Goal: Task Accomplishment & Management: Complete application form

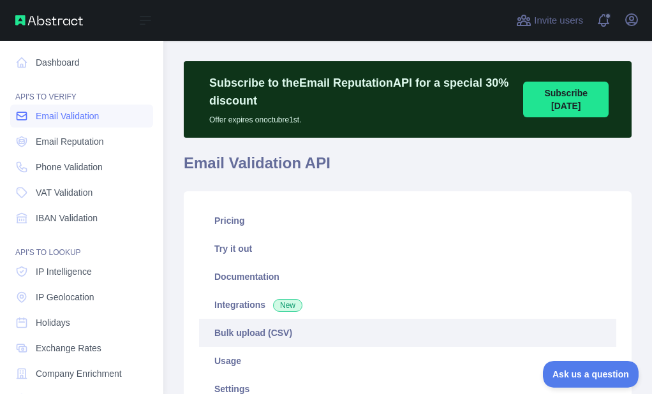
click at [22, 116] on icon at bounding box center [22, 116] width 10 height 8
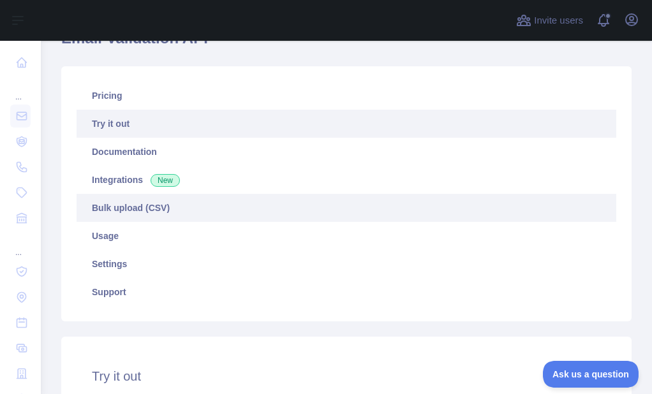
click at [131, 206] on link "Bulk upload (CSV)" at bounding box center [347, 208] width 540 height 28
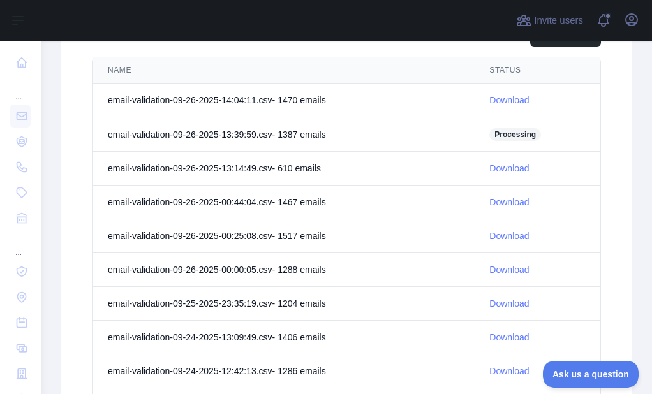
scroll to position [531, 0]
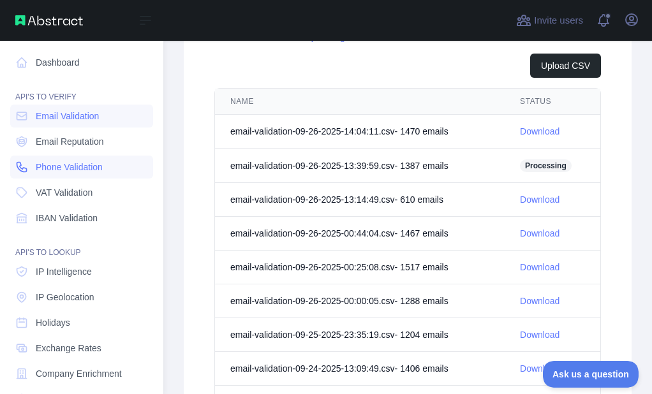
click at [28, 164] on link "Phone Validation" at bounding box center [81, 167] width 143 height 23
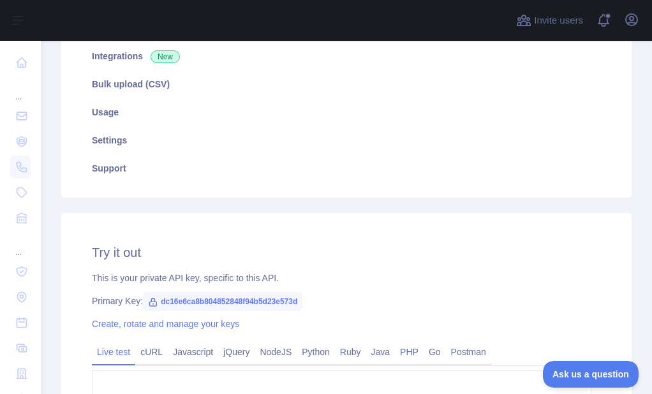
scroll to position [213, 0]
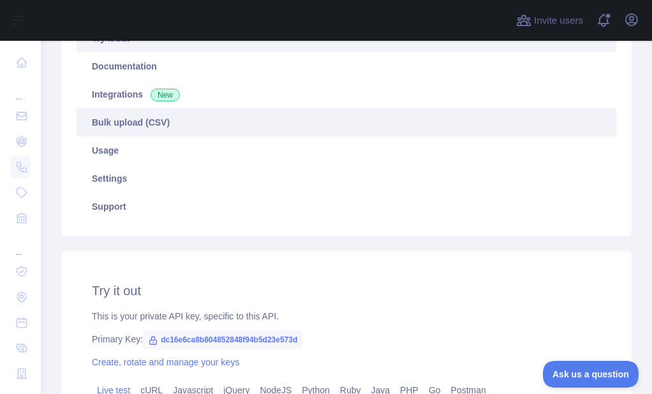
click at [143, 120] on link "Bulk upload (CSV)" at bounding box center [347, 122] width 540 height 28
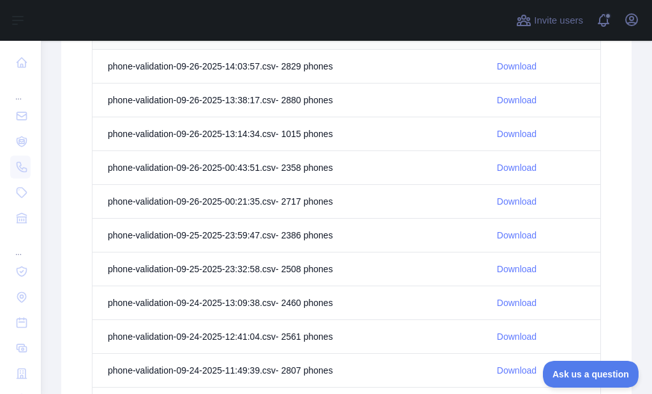
scroll to position [532, 0]
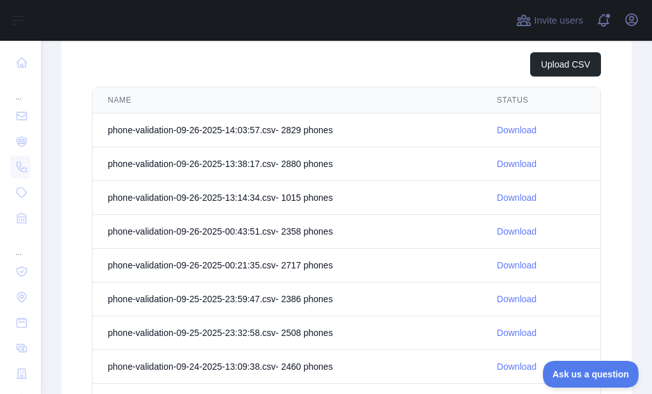
click at [500, 131] on link "Download" at bounding box center [517, 130] width 40 height 10
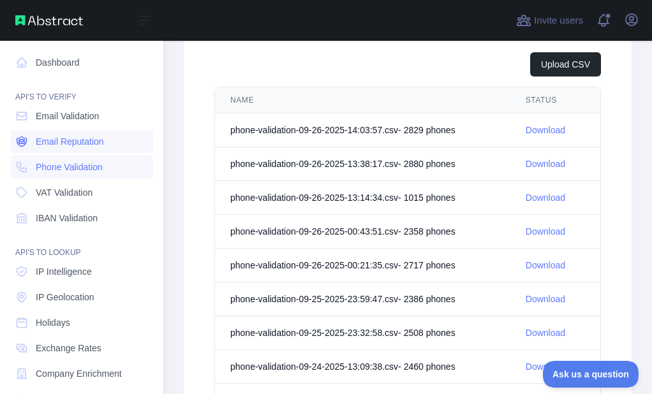
click at [38, 137] on span "Email Reputation" at bounding box center [70, 141] width 68 height 13
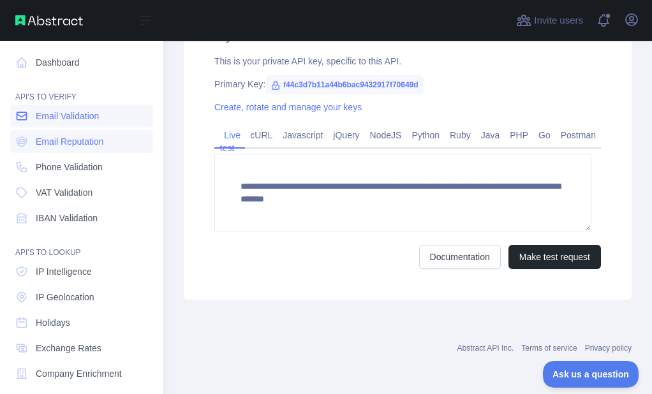
click at [41, 115] on span "Email Validation" at bounding box center [67, 116] width 63 height 13
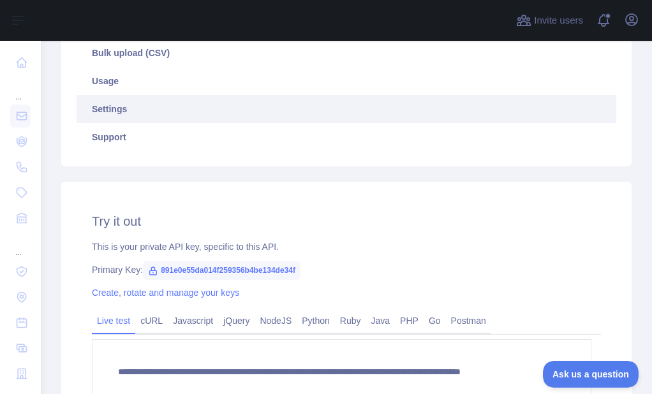
scroll to position [213, 0]
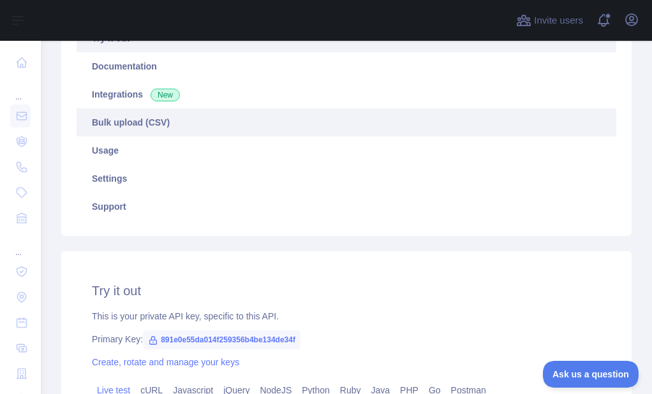
click at [152, 134] on link "Bulk upload (CSV)" at bounding box center [347, 122] width 540 height 28
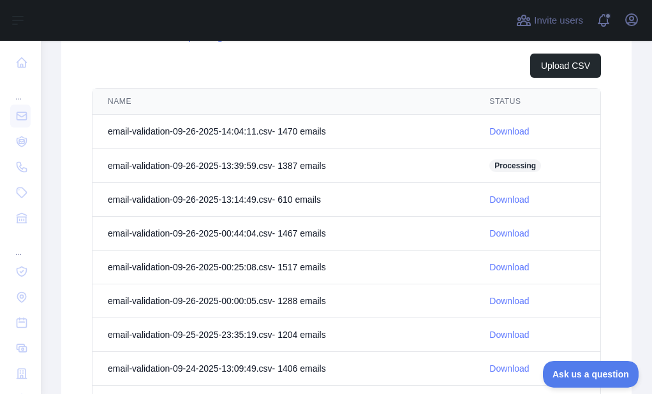
scroll to position [532, 0]
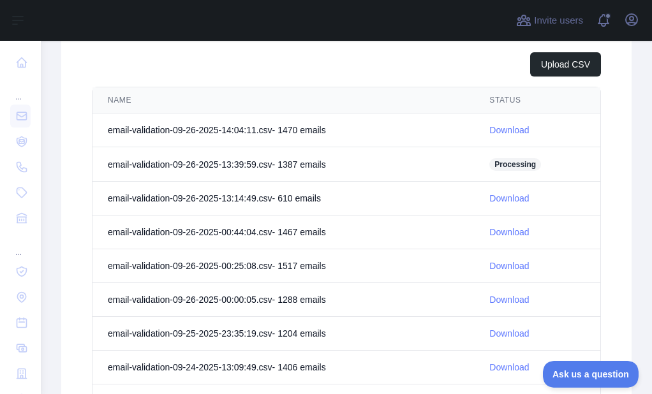
click at [515, 131] on link "Download" at bounding box center [509, 130] width 40 height 10
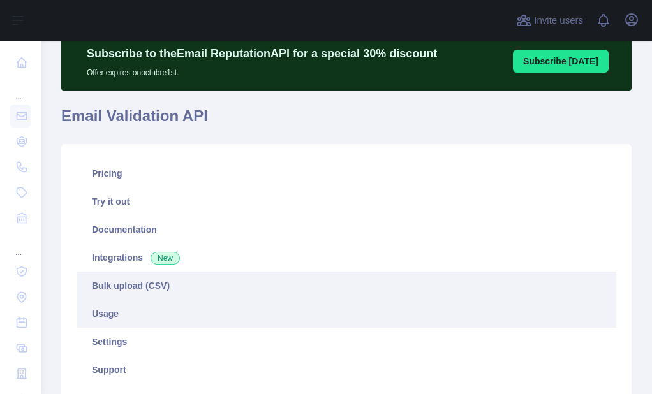
scroll to position [191, 0]
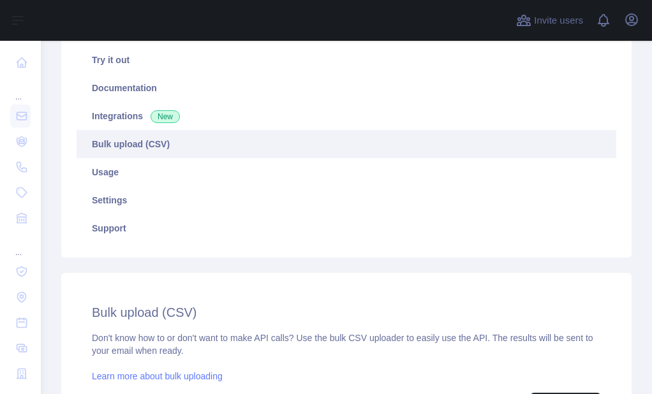
click at [131, 149] on link "Bulk upload (CSV)" at bounding box center [347, 144] width 540 height 28
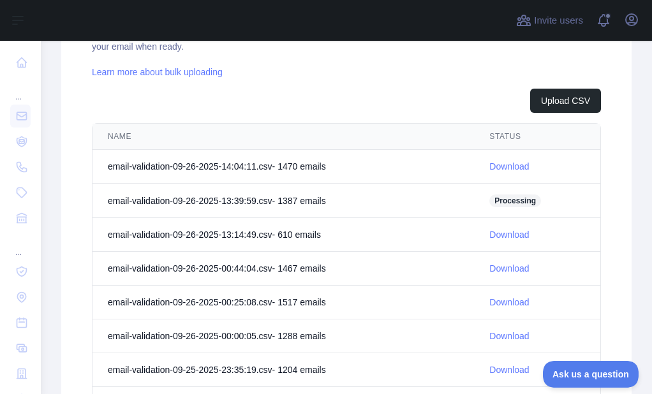
scroll to position [510, 0]
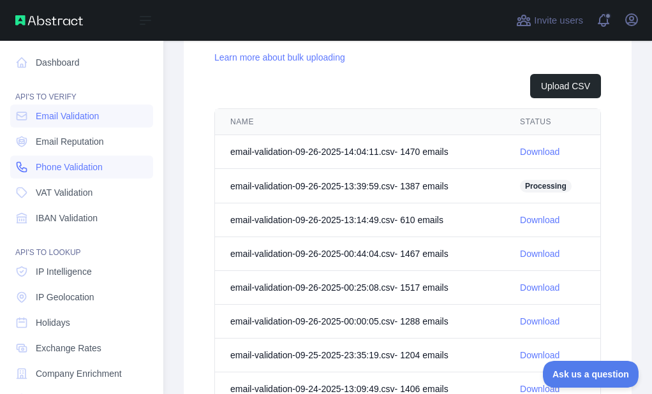
click at [24, 168] on icon at bounding box center [21, 167] width 13 height 13
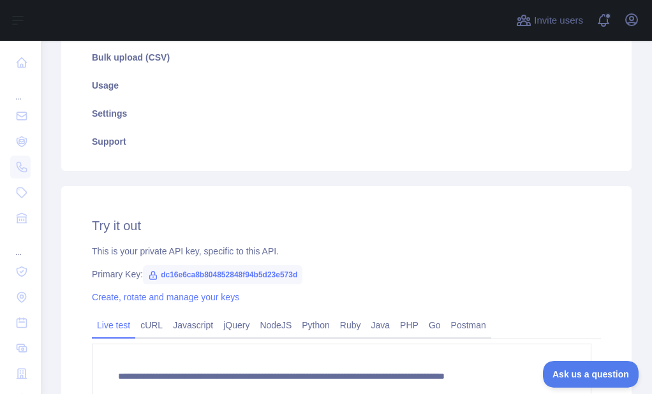
scroll to position [213, 0]
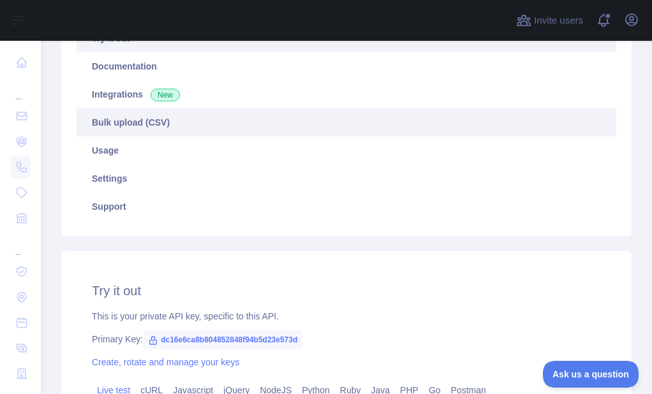
click at [131, 129] on link "Bulk upload (CSV)" at bounding box center [347, 122] width 540 height 28
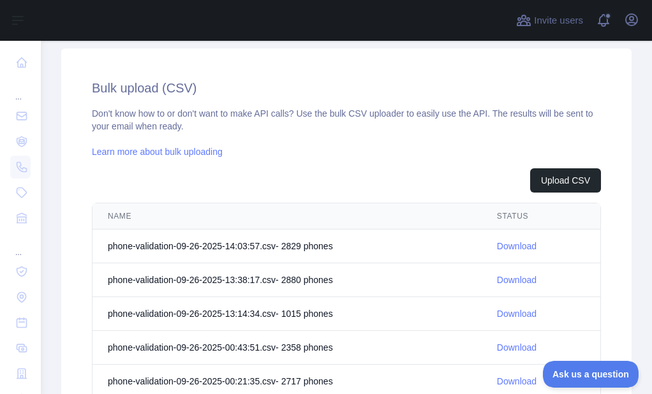
scroll to position [468, 0]
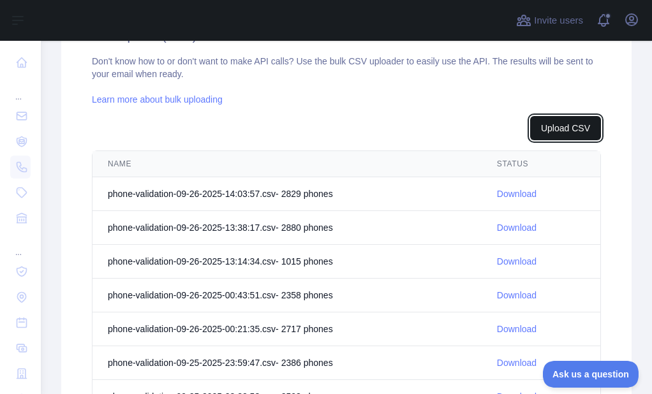
click at [555, 126] on button "Upload CSV" at bounding box center [565, 128] width 71 height 24
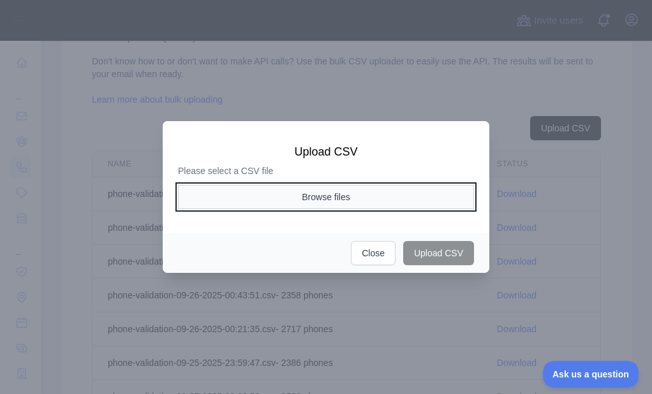
click at [321, 199] on button "Browse files" at bounding box center [326, 197] width 296 height 24
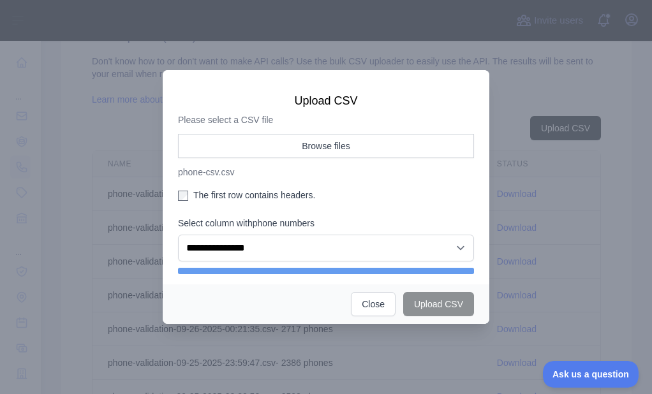
click at [196, 196] on label "The first row contains headers." at bounding box center [326, 195] width 296 height 13
click at [230, 263] on div "**********" at bounding box center [326, 204] width 296 height 140
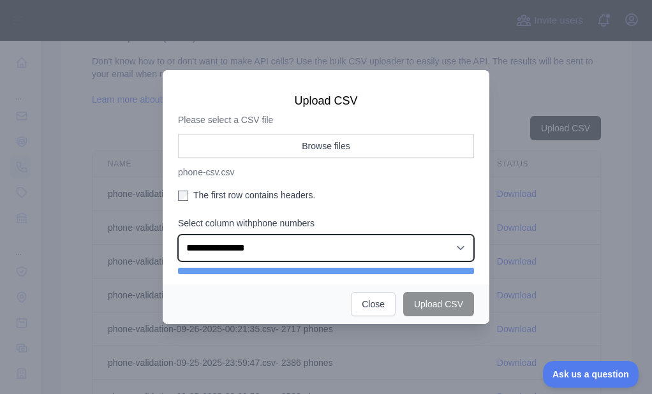
click at [230, 253] on select "**********" at bounding box center [326, 248] width 296 height 27
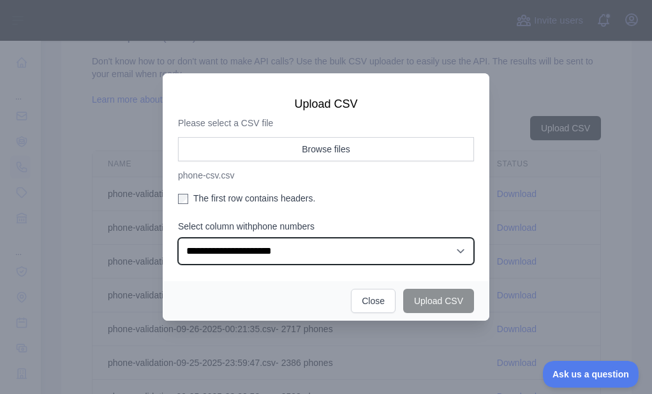
click at [178, 238] on select "**********" at bounding box center [326, 251] width 296 height 27
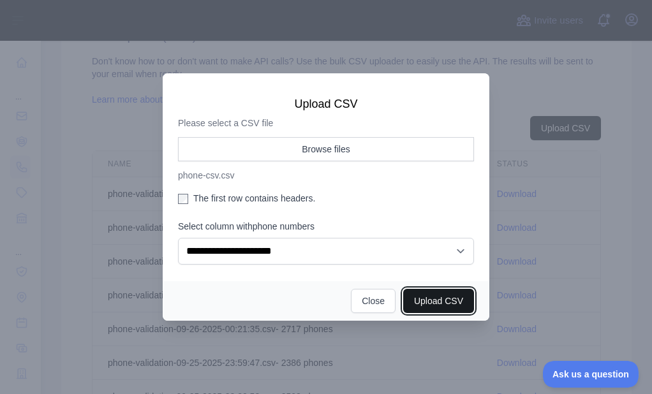
click at [417, 298] on button "Upload CSV" at bounding box center [438, 301] width 71 height 24
select select "**"
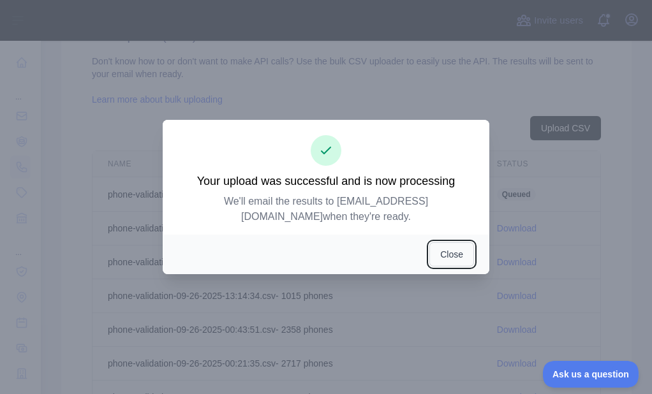
click at [441, 247] on button "Close" at bounding box center [451, 254] width 45 height 24
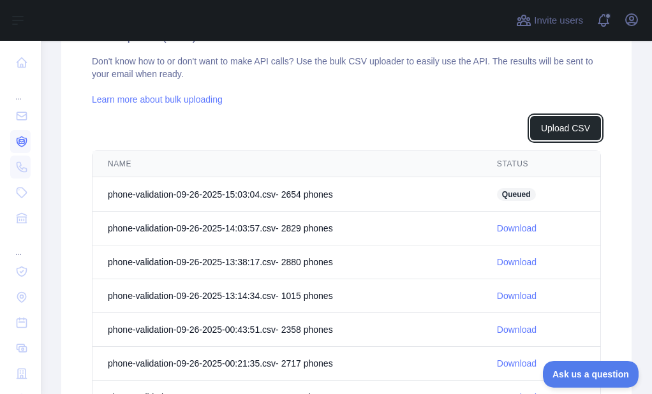
scroll to position [486, 0]
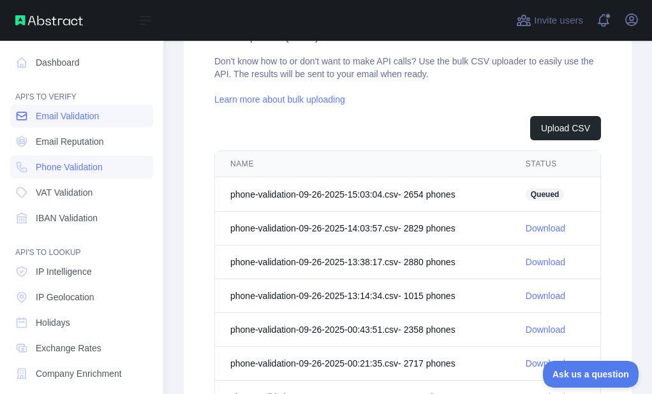
click at [19, 118] on icon at bounding box center [21, 116] width 13 height 13
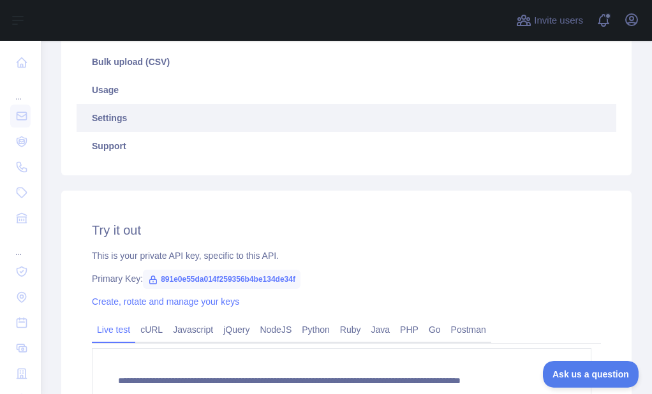
scroll to position [213, 0]
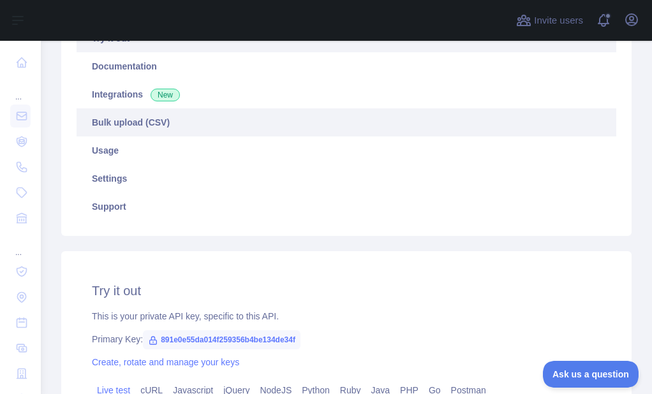
click at [171, 124] on link "Bulk upload (CSV)" at bounding box center [347, 122] width 540 height 28
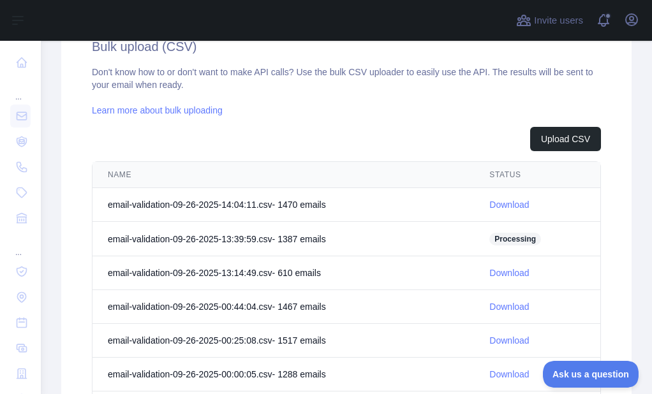
scroll to position [468, 0]
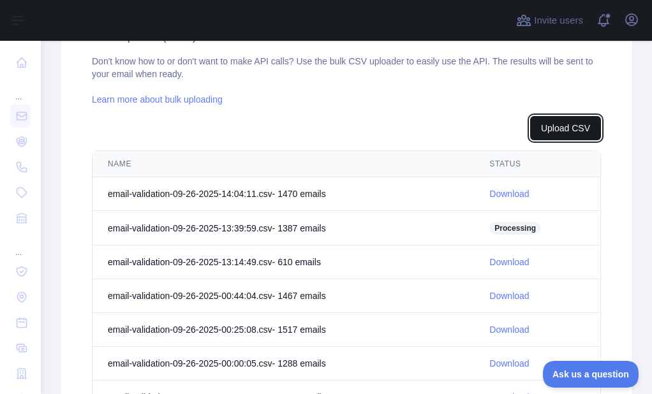
click at [555, 128] on button "Upload CSV" at bounding box center [565, 128] width 71 height 24
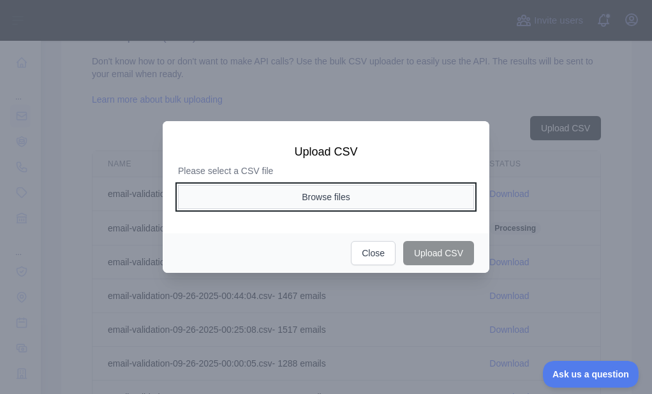
click at [312, 185] on button "Browse files" at bounding box center [326, 197] width 296 height 24
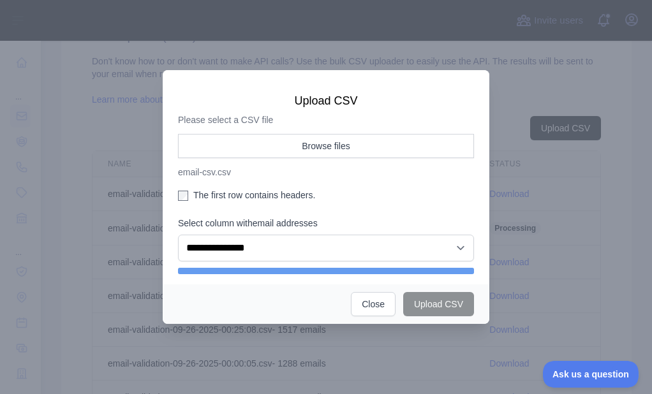
click at [200, 191] on label "The first row contains headers." at bounding box center [326, 195] width 296 height 13
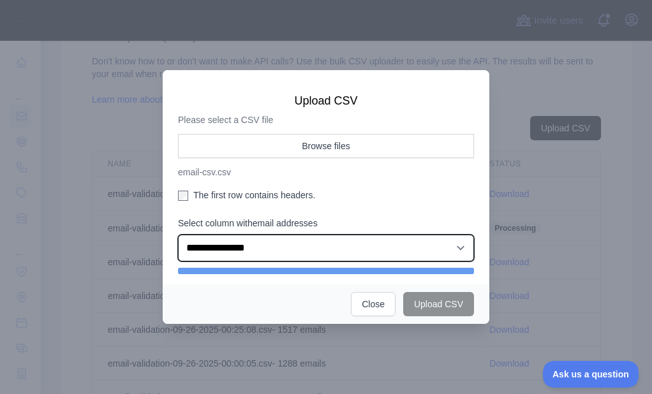
click at [224, 256] on select "**********" at bounding box center [326, 248] width 296 height 27
click at [178, 238] on select "**********" at bounding box center [326, 248] width 296 height 27
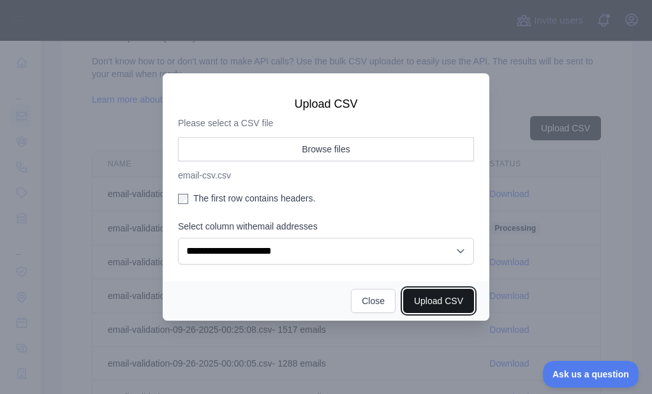
click at [414, 294] on button "Upload CSV" at bounding box center [438, 301] width 71 height 24
select select "**"
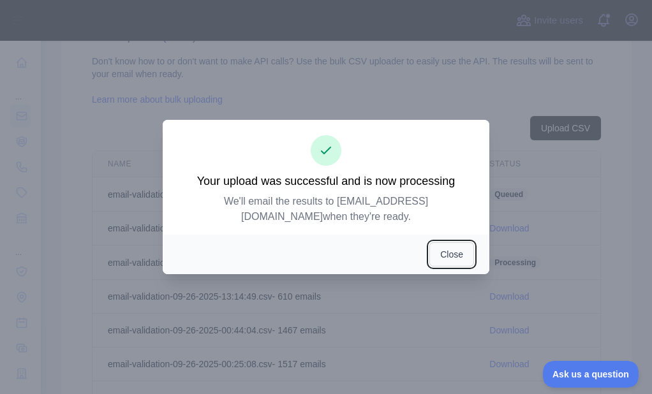
click at [439, 242] on button "Close" at bounding box center [451, 254] width 45 height 24
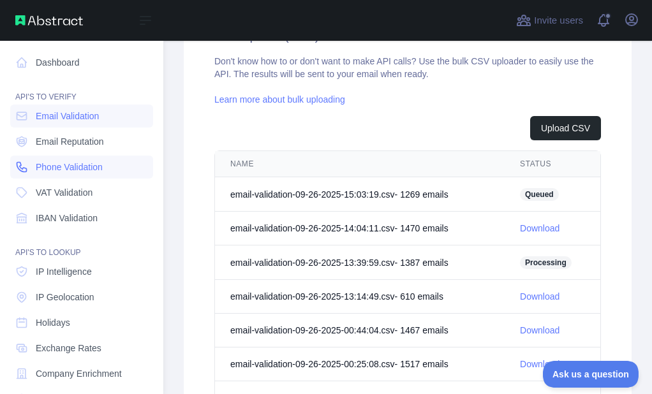
click at [22, 159] on link "Phone Validation" at bounding box center [81, 167] width 143 height 23
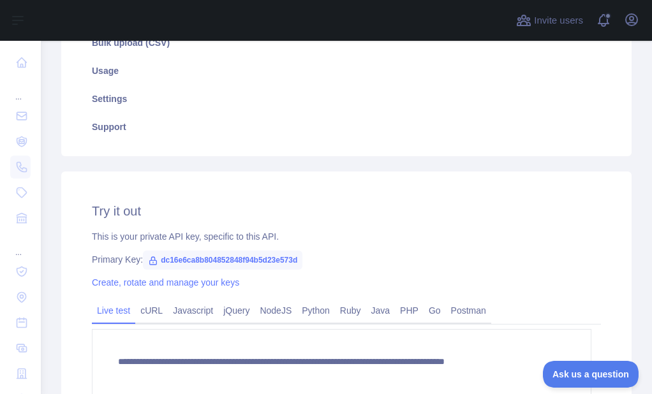
scroll to position [213, 0]
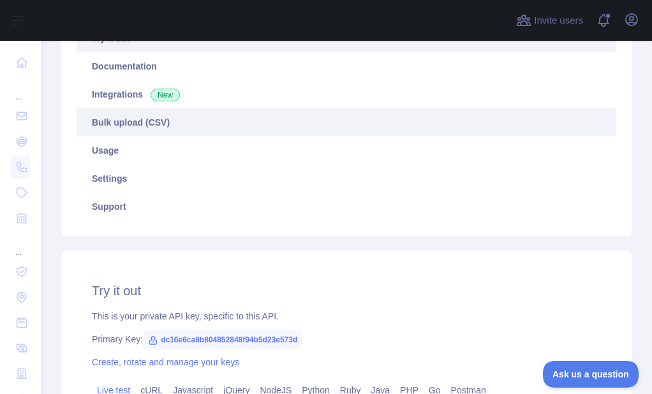
click at [152, 117] on link "Bulk upload (CSV)" at bounding box center [347, 122] width 540 height 28
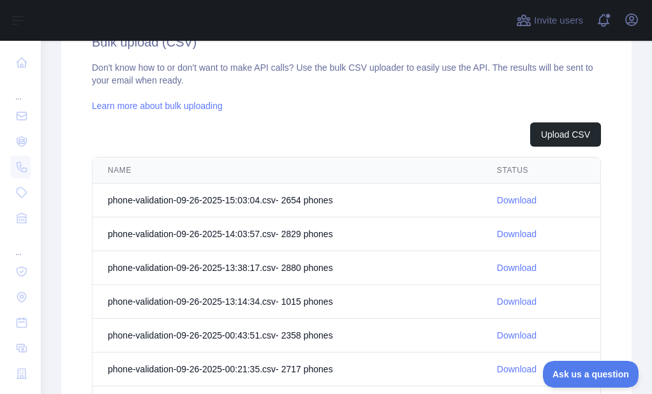
scroll to position [467, 0]
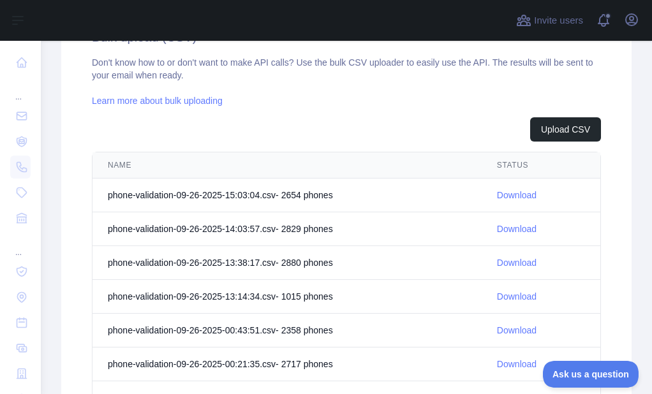
click at [511, 191] on link "Download" at bounding box center [517, 195] width 40 height 10
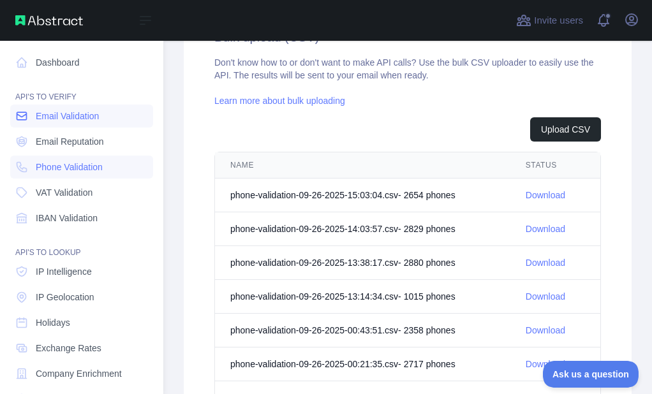
click at [24, 119] on icon at bounding box center [22, 116] width 10 height 8
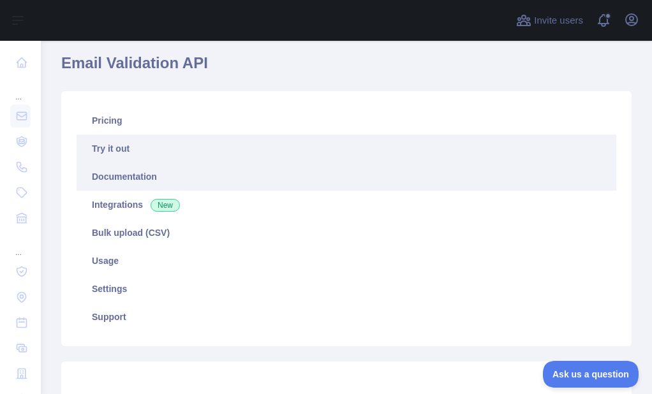
scroll to position [84, 0]
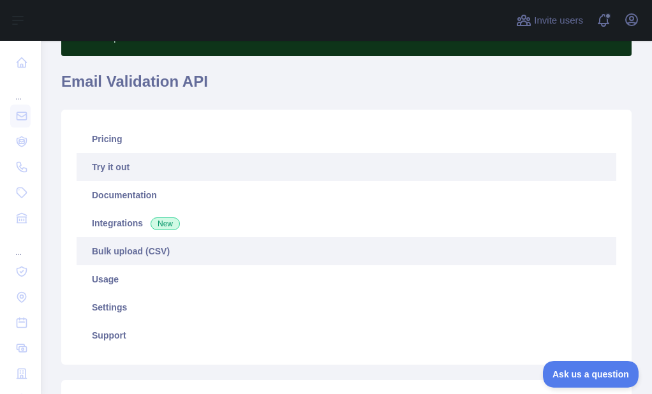
click at [124, 249] on link "Bulk upload (CSV)" at bounding box center [347, 251] width 540 height 28
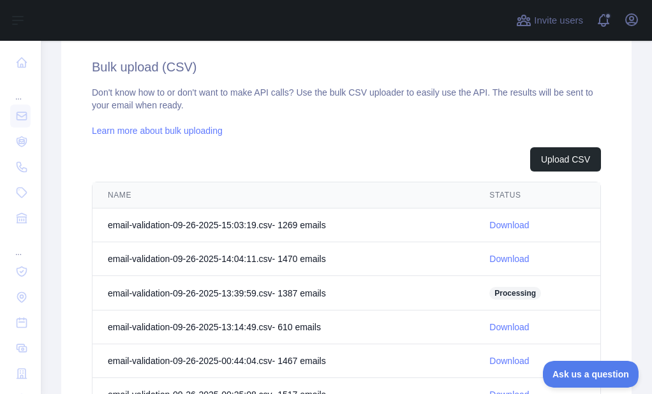
scroll to position [467, 0]
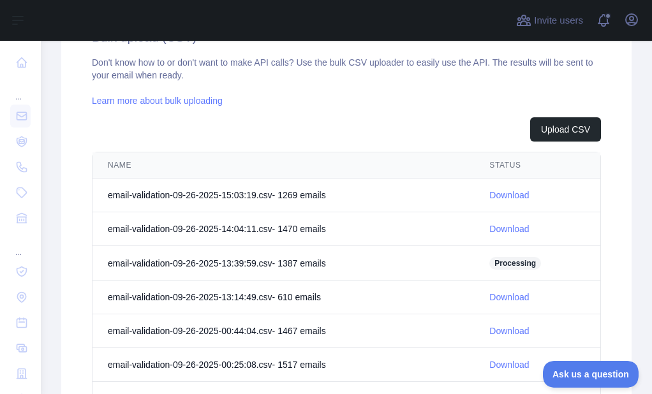
click at [499, 195] on link "Download" at bounding box center [509, 195] width 40 height 10
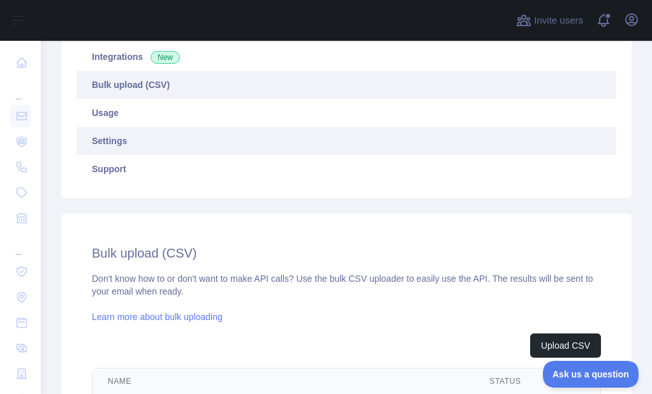
scroll to position [212, 0]
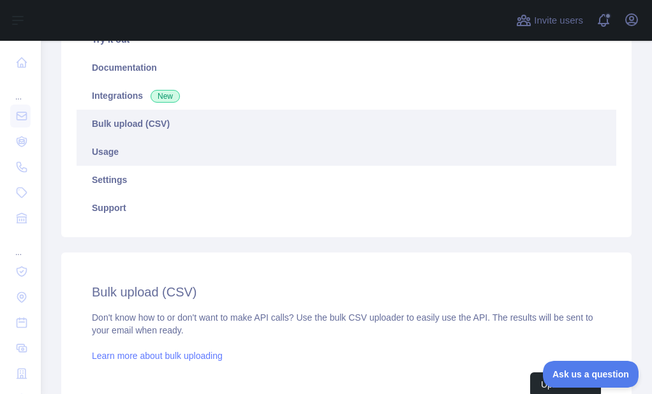
click at [126, 149] on link "Usage" at bounding box center [347, 152] width 540 height 28
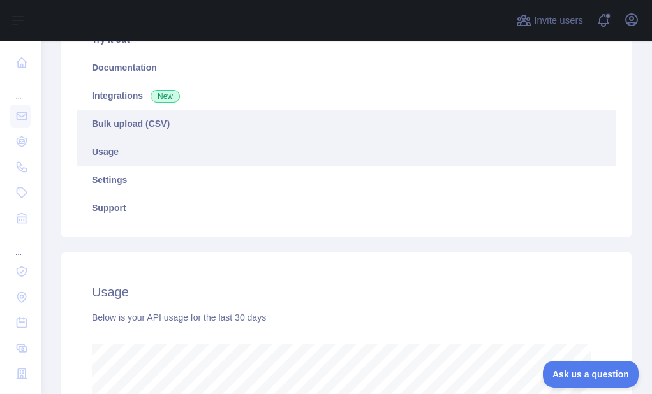
scroll to position [353, 601]
click at [143, 129] on link "Bulk upload (CSV)" at bounding box center [347, 124] width 540 height 28
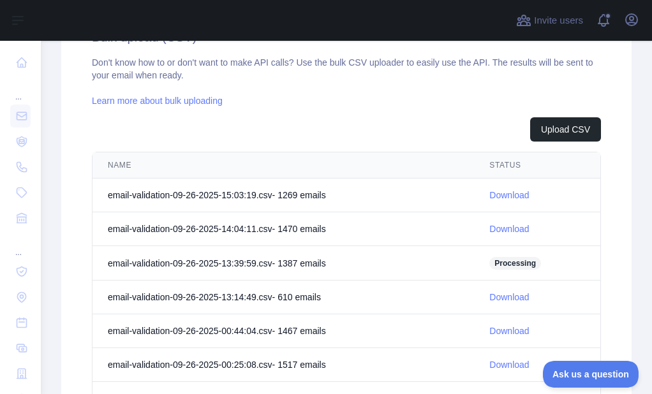
scroll to position [531, 0]
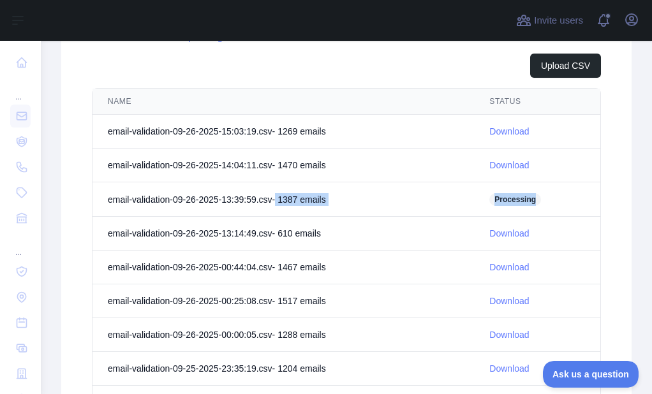
drag, startPoint x: 283, startPoint y: 200, endPoint x: 536, endPoint y: 195, distance: 253.2
click at [536, 195] on tr "email-validation-09-26-2025-13:39:59.csv - 1387 email s Processing" at bounding box center [346, 199] width 508 height 34
click at [536, 195] on td "Processing" at bounding box center [537, 199] width 126 height 34
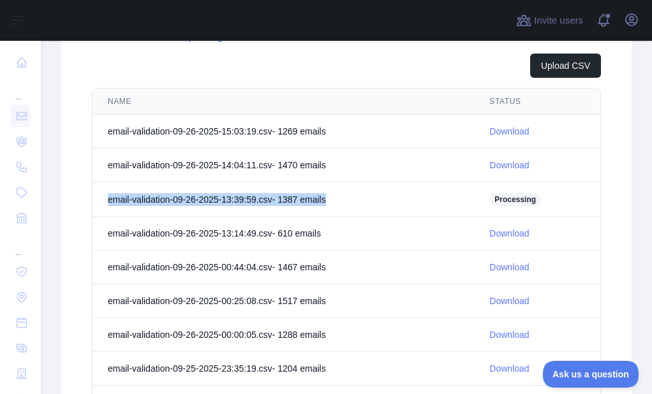
drag, startPoint x: 108, startPoint y: 200, endPoint x: 529, endPoint y: 189, distance: 421.0
click at [529, 189] on tr "email-validation-09-26-2025-13:39:59.csv - 1387 email s Processing" at bounding box center [346, 199] width 508 height 34
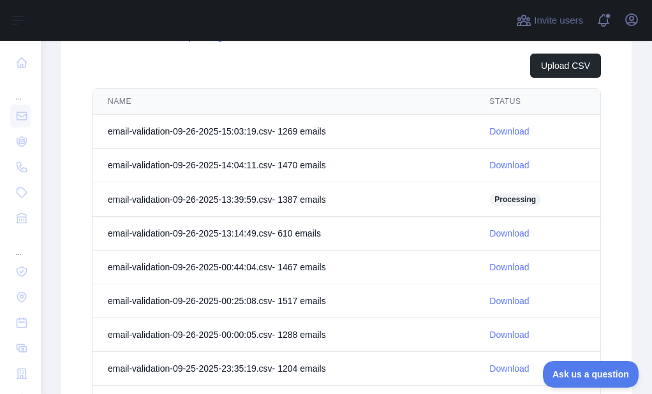
click at [510, 201] on span "Processing" at bounding box center [515, 199] width 52 height 13
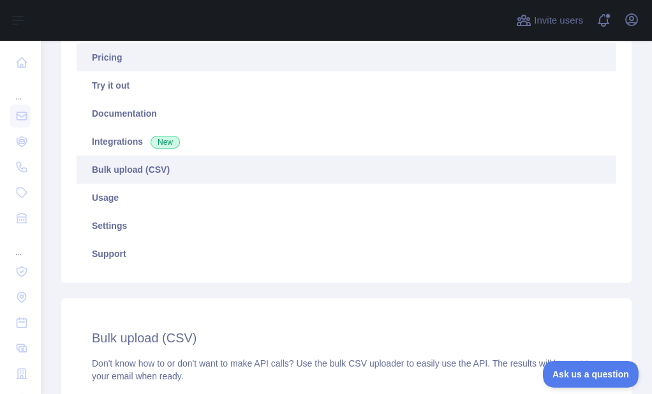
scroll to position [148, 0]
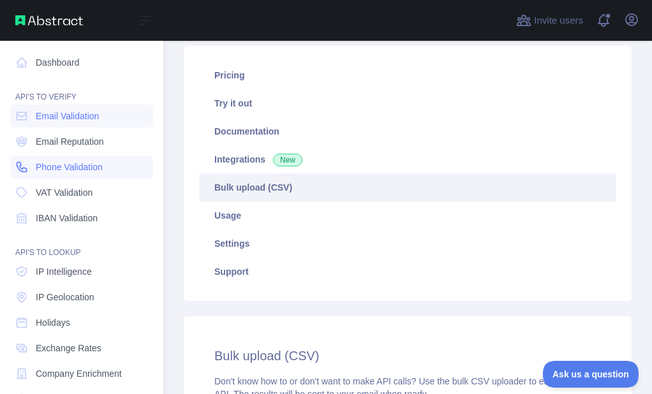
click at [17, 160] on link "Phone Validation" at bounding box center [81, 167] width 143 height 23
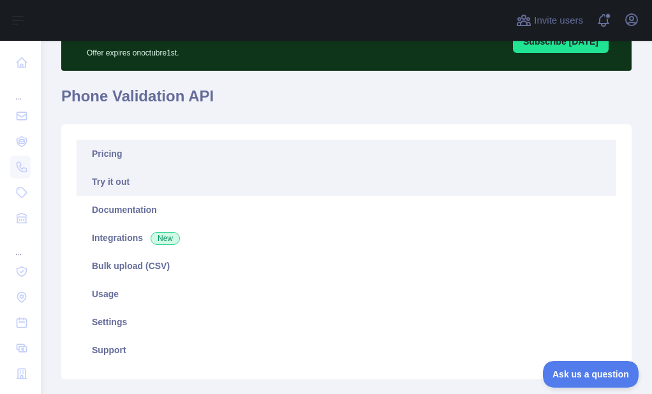
scroll to position [255, 0]
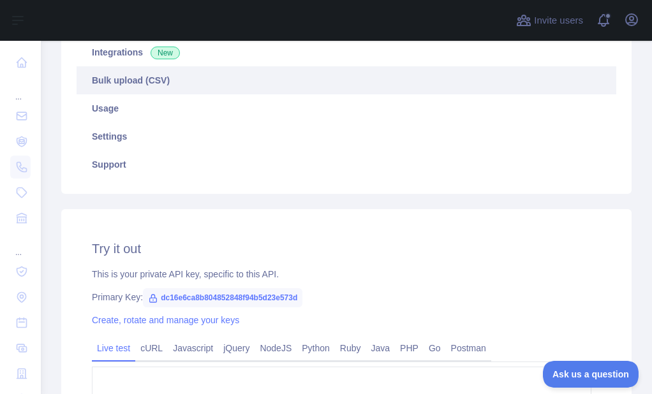
click at [139, 89] on link "Bulk upload (CSV)" at bounding box center [347, 80] width 540 height 28
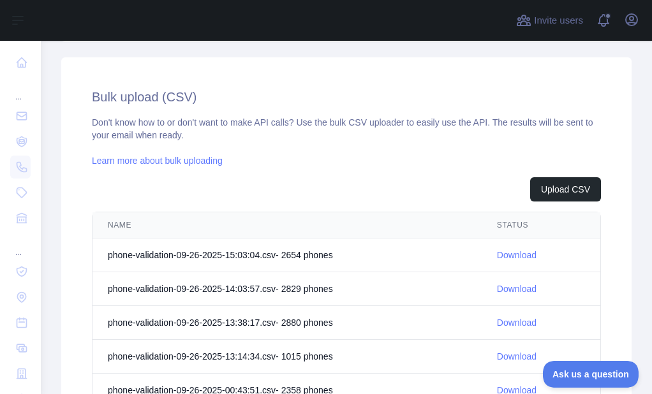
scroll to position [467, 0]
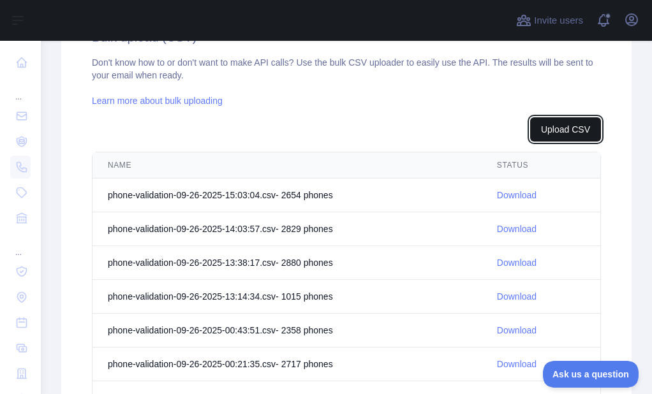
click at [530, 123] on button "Upload CSV" at bounding box center [565, 129] width 71 height 24
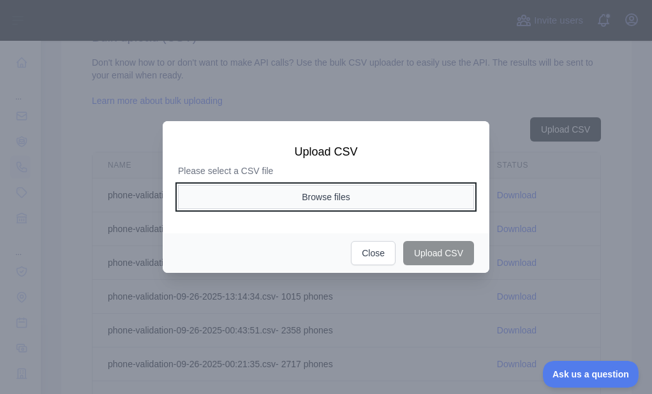
click at [276, 186] on button "Browse files" at bounding box center [326, 197] width 296 height 24
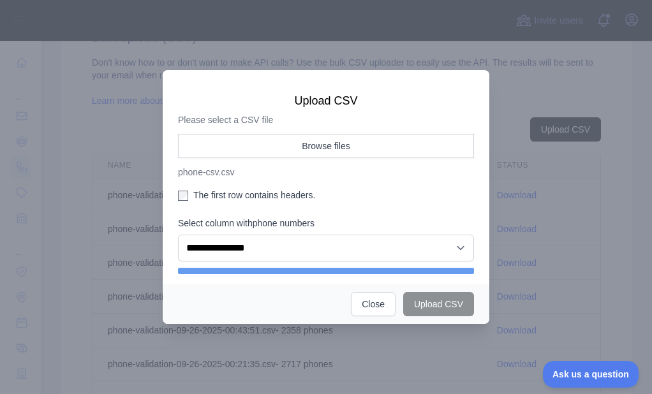
click at [200, 184] on aside "**********" at bounding box center [326, 198] width 296 height 128
click at [194, 192] on label "The first row contains headers." at bounding box center [326, 195] width 296 height 13
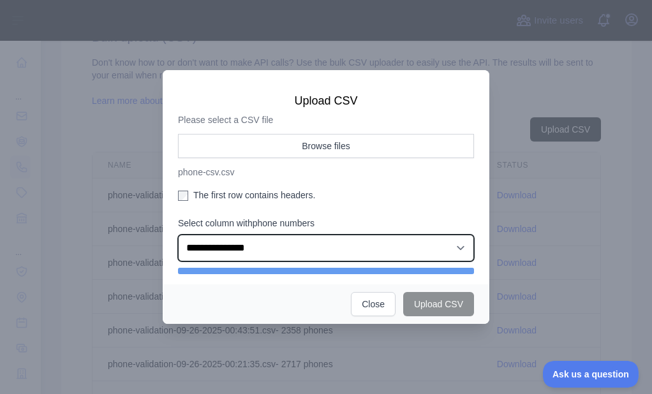
click at [224, 257] on select "**********" at bounding box center [326, 248] width 296 height 27
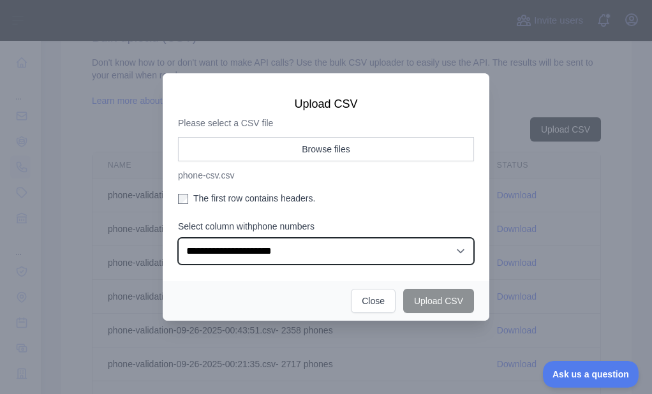
click at [178, 238] on select "**********" at bounding box center [326, 251] width 296 height 27
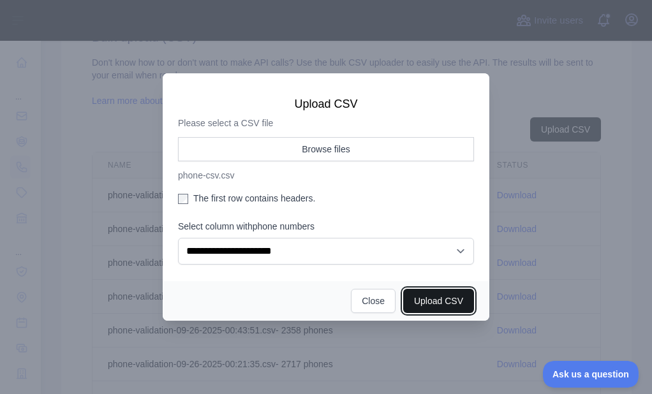
click at [431, 303] on button "Upload CSV" at bounding box center [438, 301] width 71 height 24
select select "**"
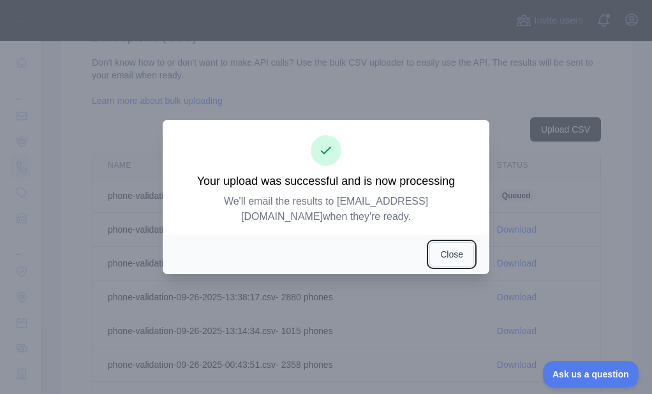
click at [441, 242] on button "Close" at bounding box center [451, 254] width 45 height 24
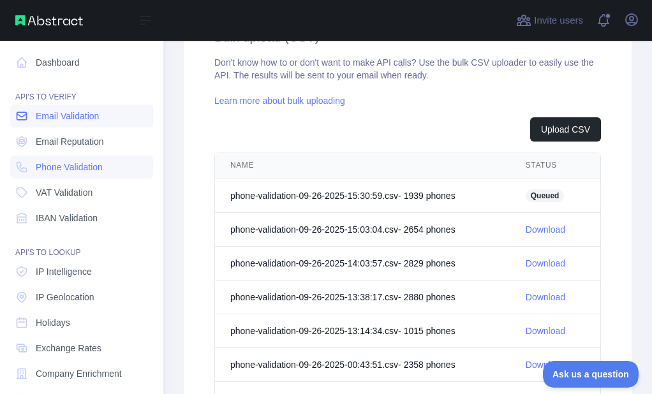
click at [15, 118] on link "Email Validation" at bounding box center [81, 116] width 143 height 23
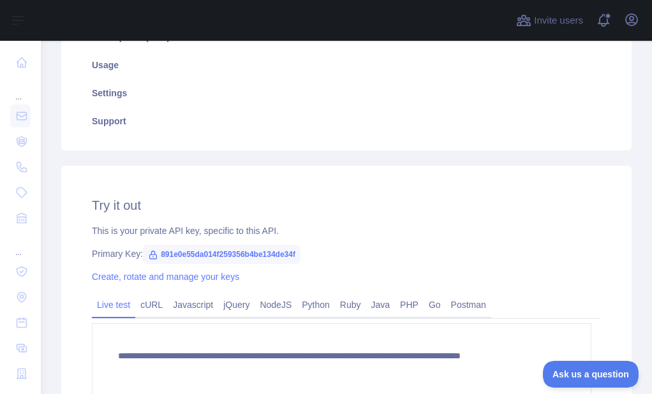
scroll to position [212, 0]
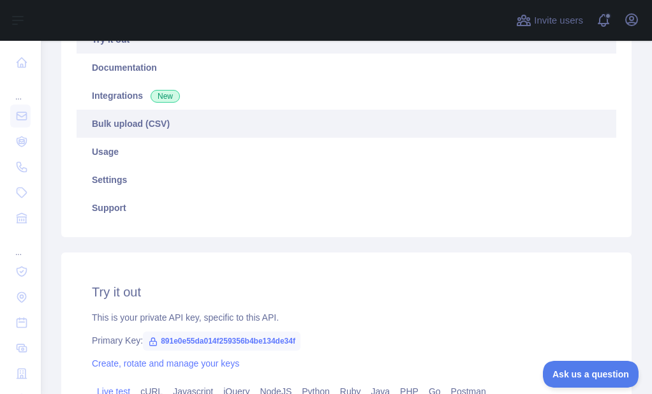
click at [156, 124] on link "Bulk upload (CSV)" at bounding box center [347, 124] width 540 height 28
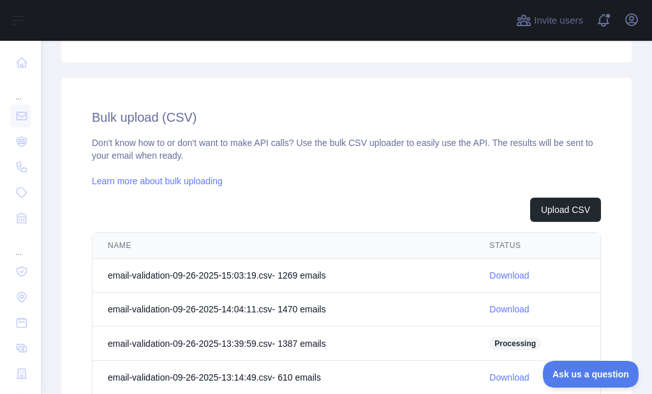
scroll to position [403, 0]
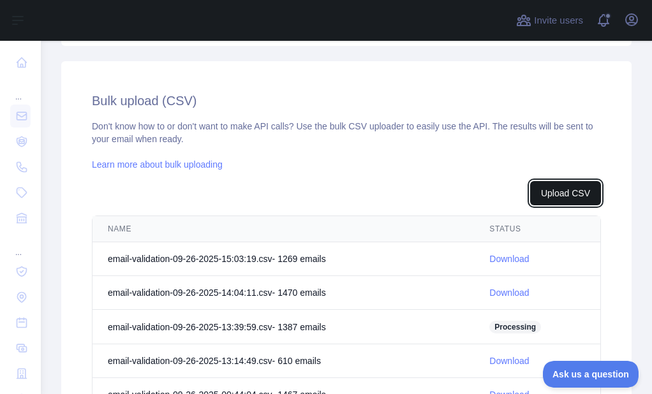
click at [541, 201] on button "Upload CSV" at bounding box center [565, 193] width 71 height 24
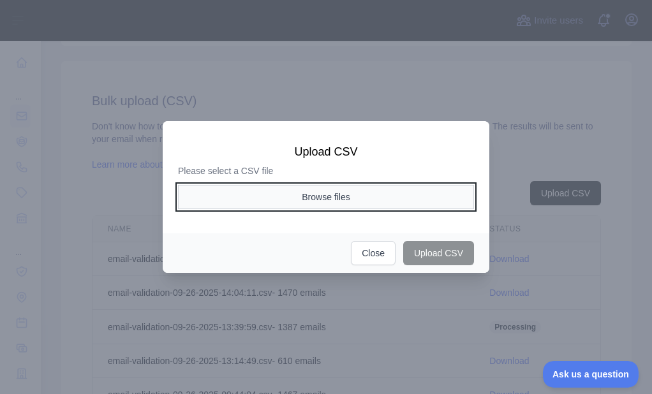
click at [344, 198] on button "Browse files" at bounding box center [326, 197] width 296 height 24
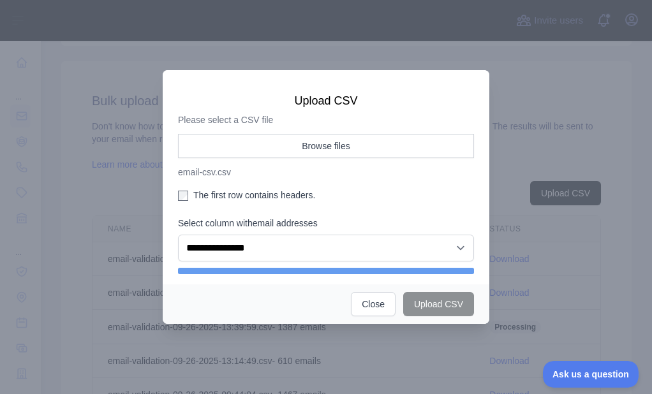
click at [213, 189] on label "The first row contains headers." at bounding box center [326, 195] width 296 height 13
click at [214, 200] on label "The first row contains headers." at bounding box center [326, 195] width 296 height 13
click at [214, 188] on aside "**********" at bounding box center [326, 198] width 296 height 128
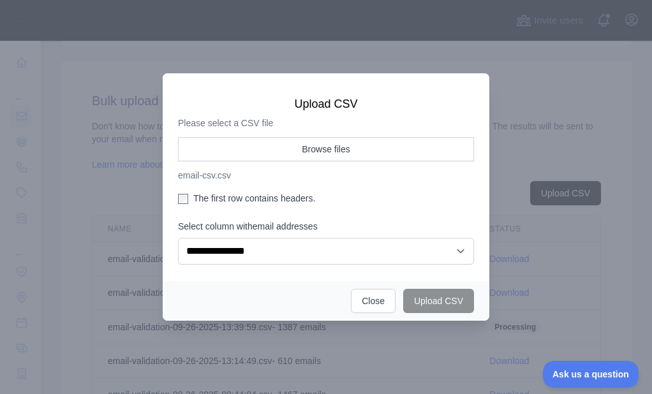
click at [210, 203] on label "The first row contains headers." at bounding box center [326, 198] width 296 height 13
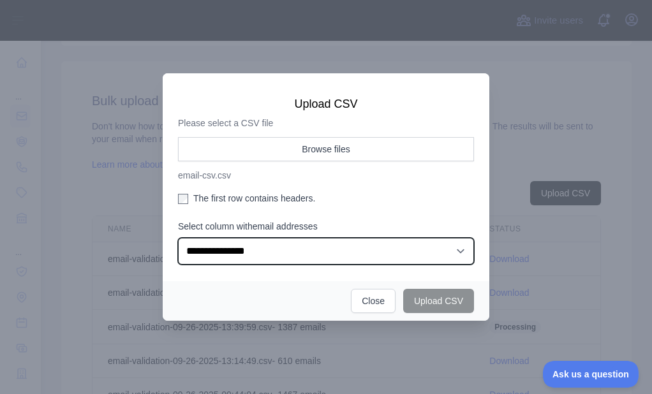
click at [212, 244] on select "**********" at bounding box center [326, 251] width 296 height 27
click at [178, 238] on select "**********" at bounding box center [326, 251] width 296 height 27
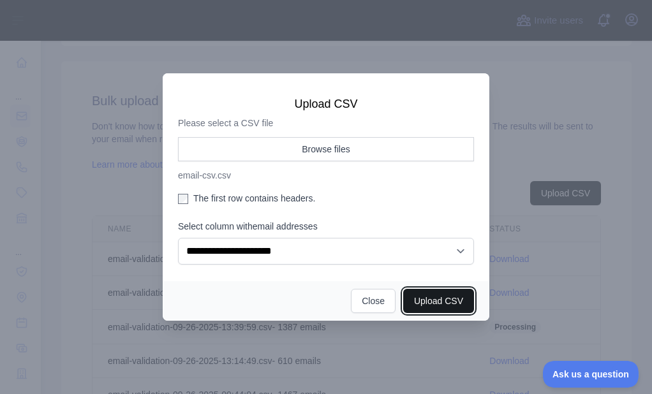
click at [406, 295] on button "Upload CSV" at bounding box center [438, 301] width 71 height 24
select select "**"
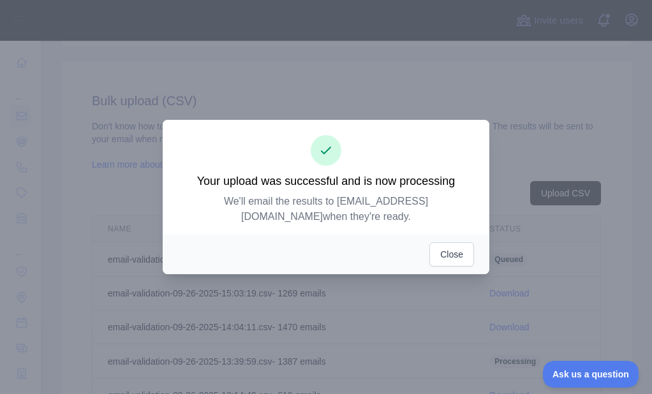
click at [420, 247] on div "Close" at bounding box center [326, 255] width 327 height 40
click at [435, 245] on button "Close" at bounding box center [451, 254] width 45 height 24
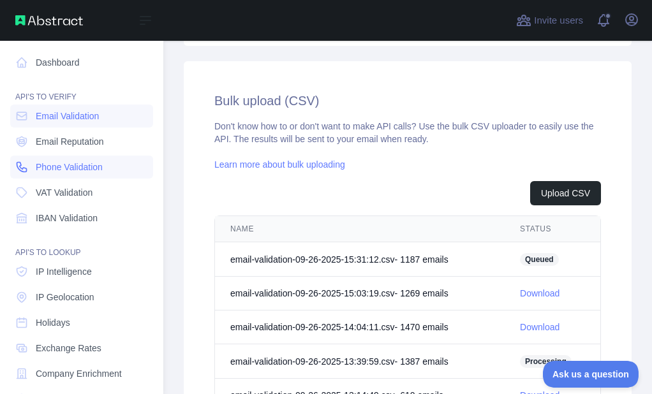
click at [25, 163] on icon at bounding box center [21, 167] width 13 height 13
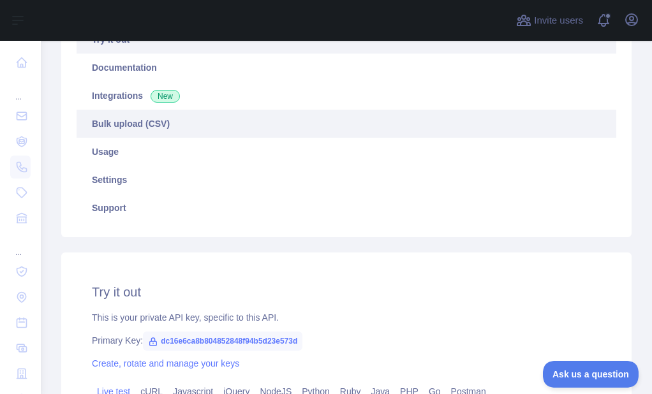
click at [148, 123] on link "Bulk upload (CSV)" at bounding box center [347, 124] width 540 height 28
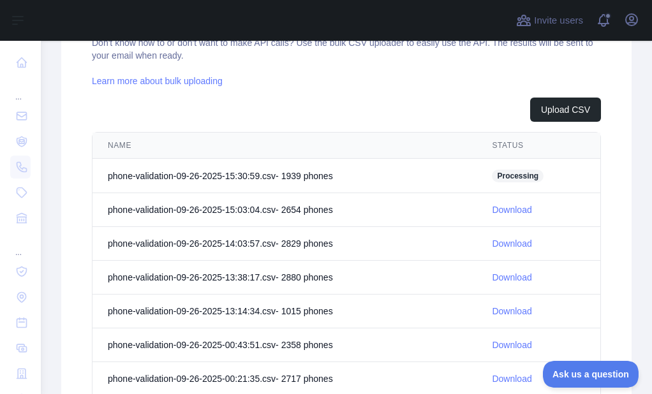
scroll to position [531, 0]
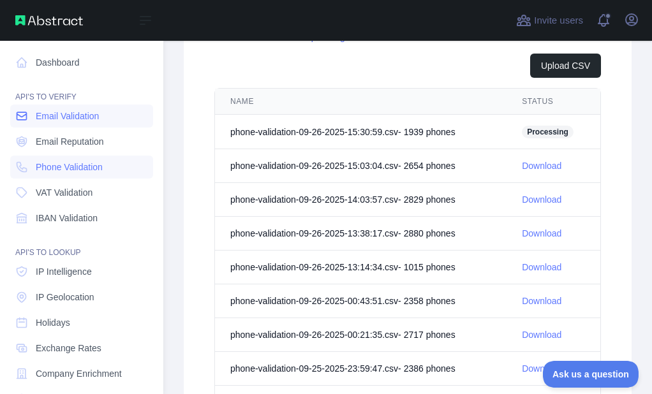
click at [26, 119] on icon at bounding box center [22, 116] width 10 height 8
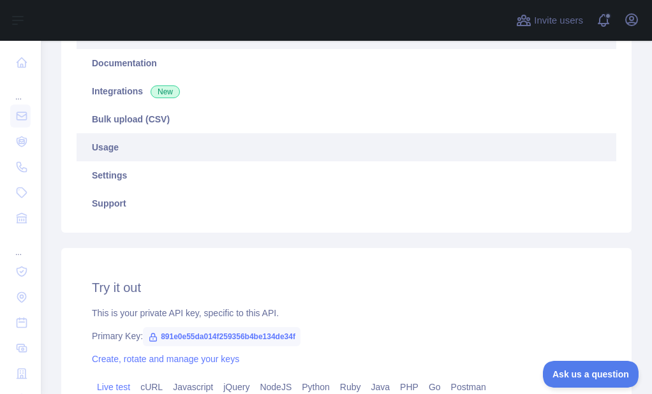
scroll to position [213, 0]
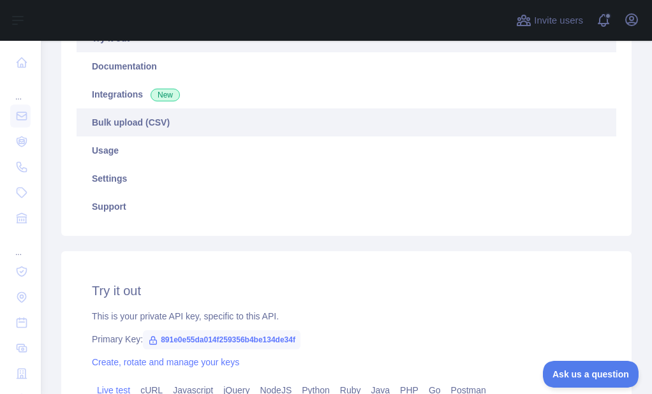
click at [142, 122] on link "Bulk upload (CSV)" at bounding box center [347, 122] width 540 height 28
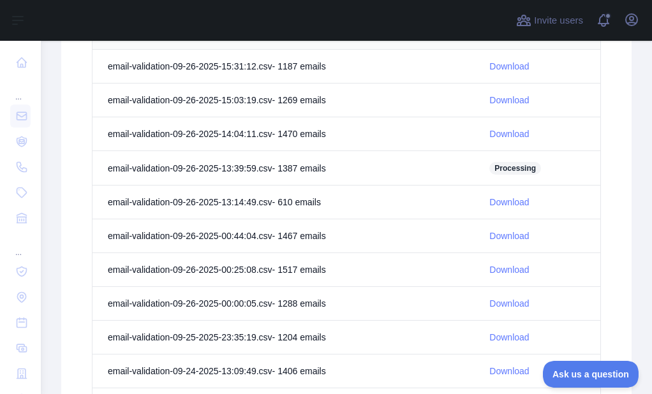
scroll to position [532, 0]
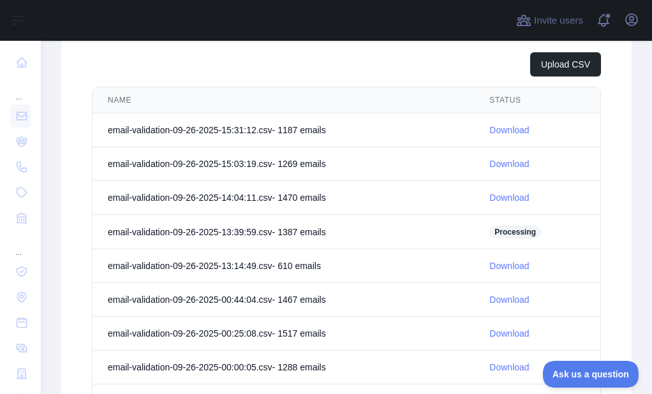
click at [489, 129] on link "Download" at bounding box center [509, 130] width 40 height 10
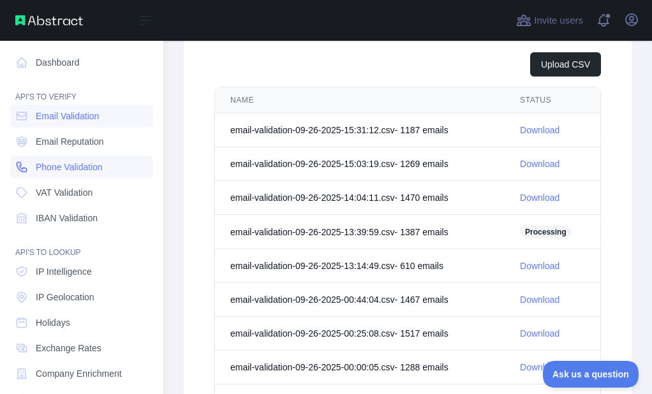
click at [14, 161] on link "Phone Validation" at bounding box center [81, 167] width 143 height 23
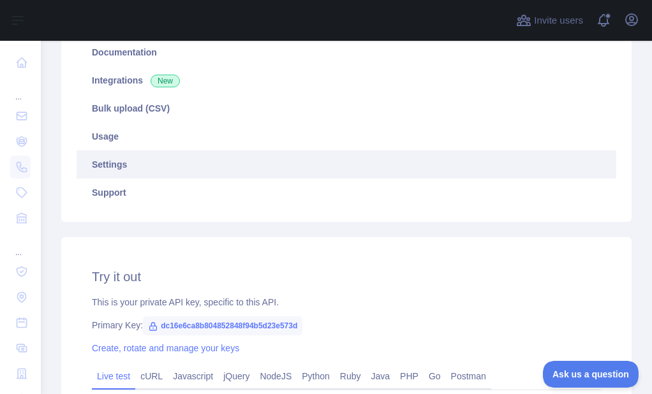
scroll to position [213, 0]
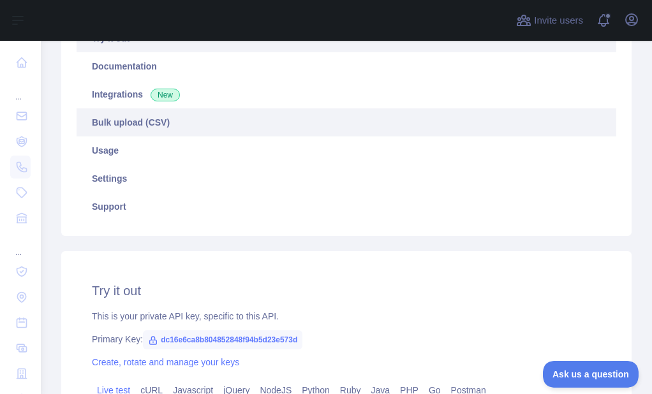
click at [152, 130] on link "Bulk upload (CSV)" at bounding box center [347, 122] width 540 height 28
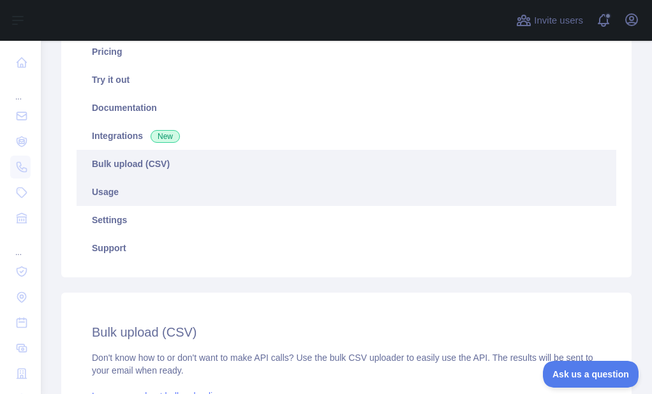
scroll to position [149, 0]
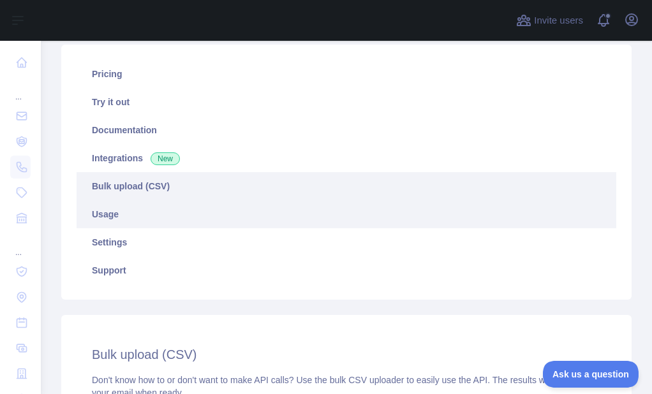
click at [126, 207] on link "Usage" at bounding box center [347, 214] width 540 height 28
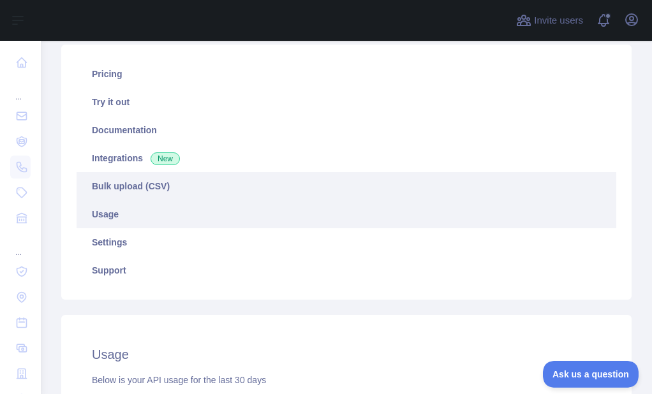
click at [137, 189] on link "Bulk upload (CSV)" at bounding box center [347, 186] width 540 height 28
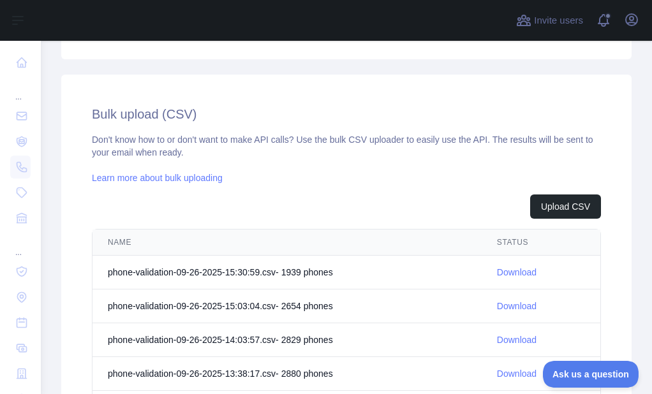
scroll to position [403, 0]
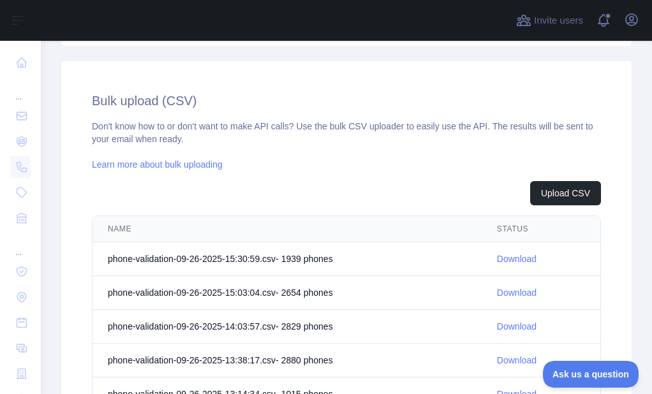
click at [497, 261] on link "Download" at bounding box center [517, 259] width 40 height 10
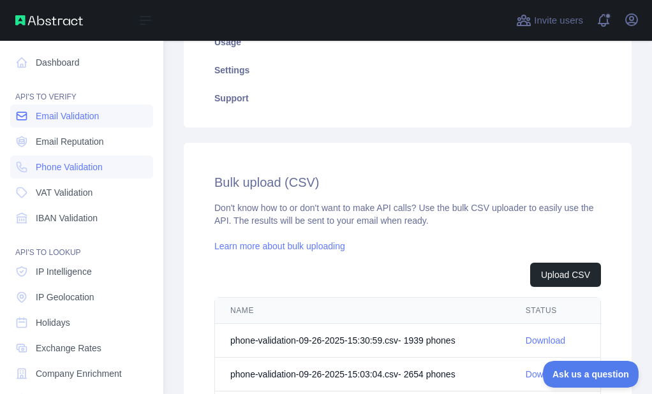
scroll to position [357, 0]
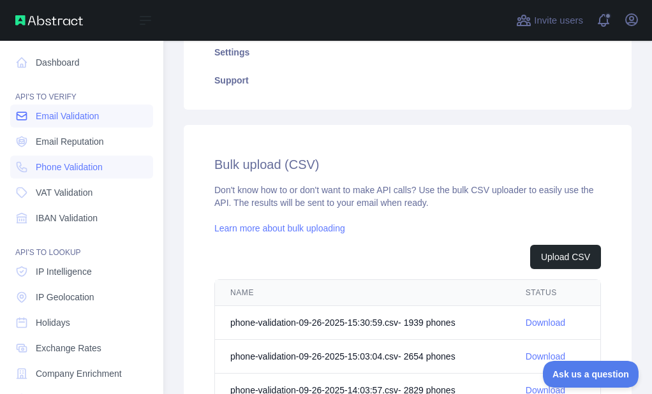
click at [24, 115] on icon at bounding box center [22, 116] width 10 height 8
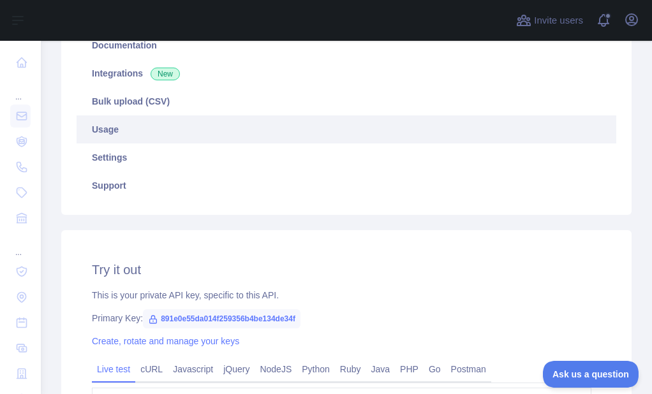
scroll to position [212, 0]
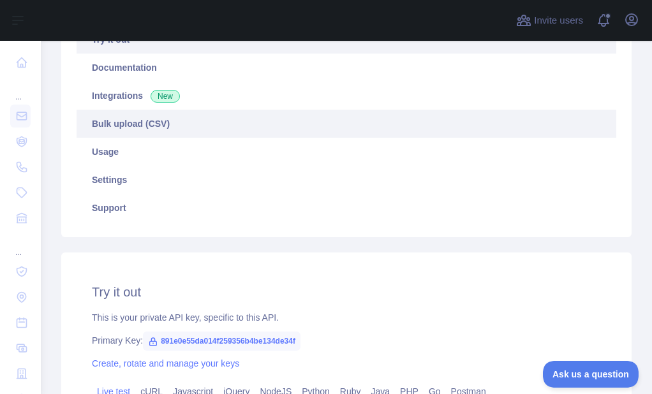
click at [140, 128] on link "Bulk upload (CSV)" at bounding box center [347, 124] width 540 height 28
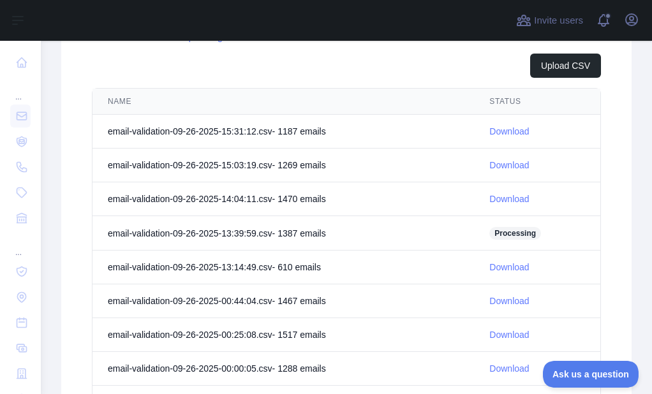
scroll to position [467, 0]
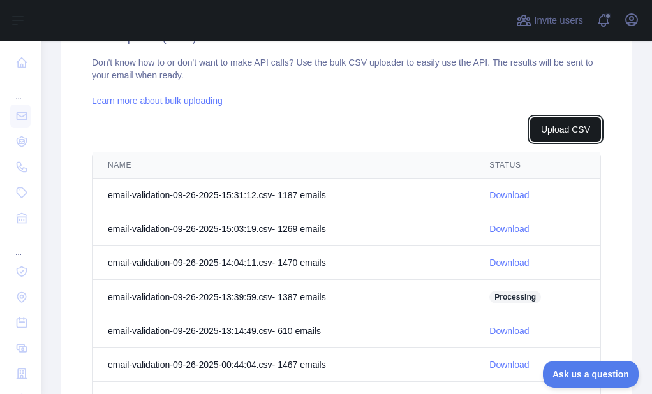
click at [573, 124] on button "Upload CSV" at bounding box center [565, 129] width 71 height 24
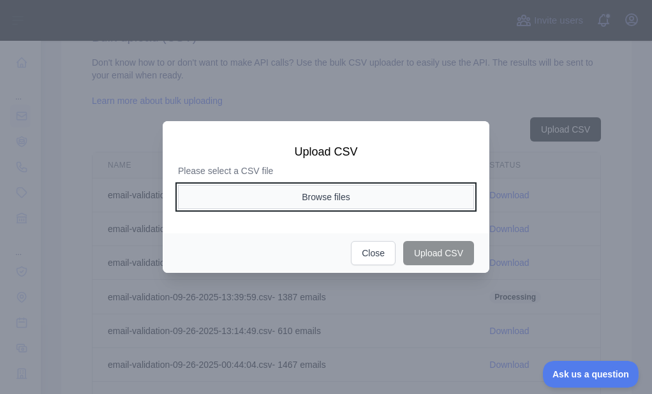
click at [342, 196] on button "Browse files" at bounding box center [326, 197] width 296 height 24
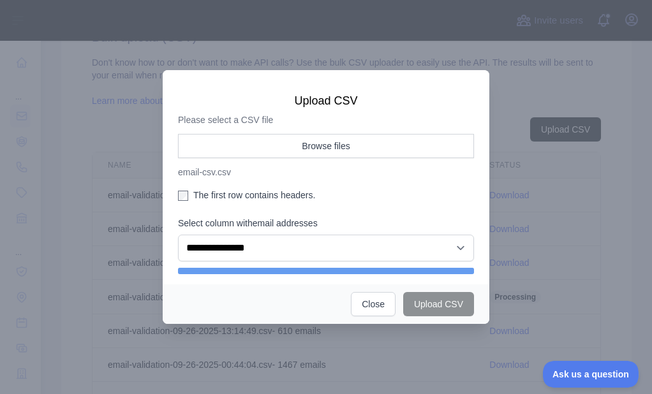
click at [214, 195] on label "The first row contains headers." at bounding box center [326, 195] width 296 height 13
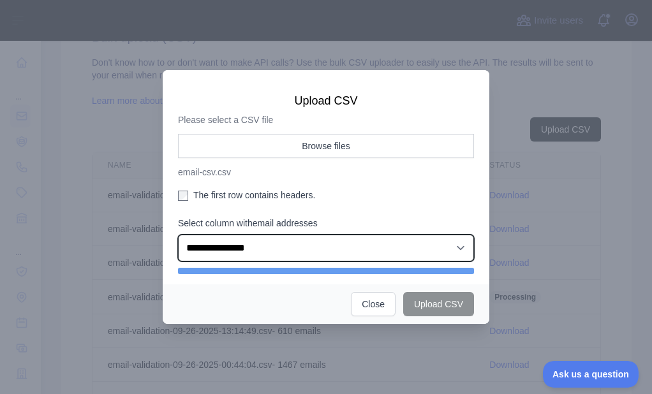
drag, startPoint x: 248, startPoint y: 251, endPoint x: 257, endPoint y: 260, distance: 12.2
click at [247, 252] on select "**********" at bounding box center [326, 248] width 296 height 27
click at [178, 235] on select "**********" at bounding box center [326, 248] width 296 height 27
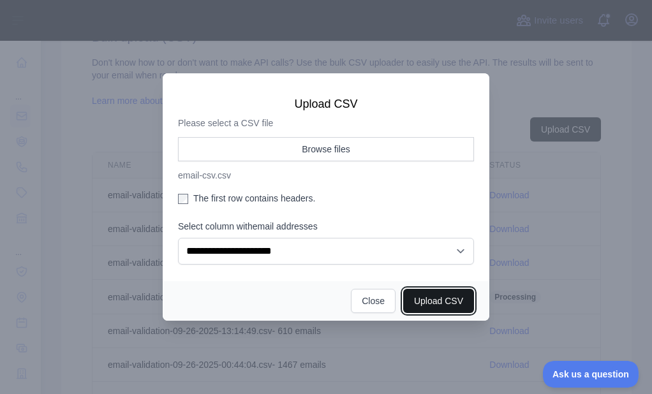
click at [441, 298] on button "Upload CSV" at bounding box center [438, 301] width 71 height 24
select select "**"
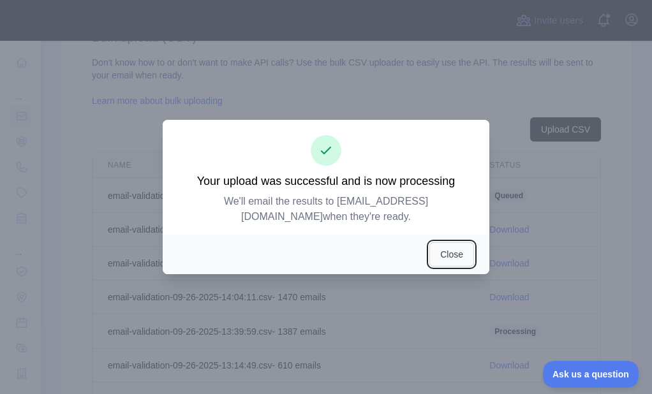
click at [445, 250] on button "Close" at bounding box center [451, 254] width 45 height 24
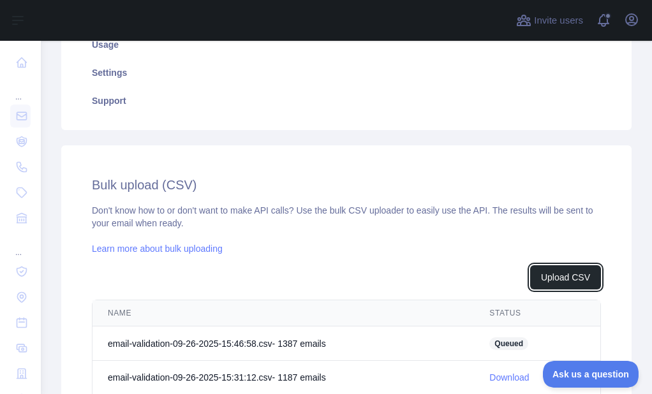
scroll to position [255, 0]
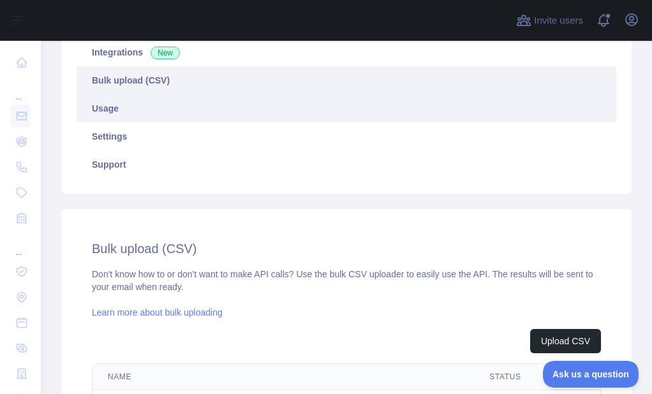
click at [139, 101] on link "Usage" at bounding box center [347, 108] width 540 height 28
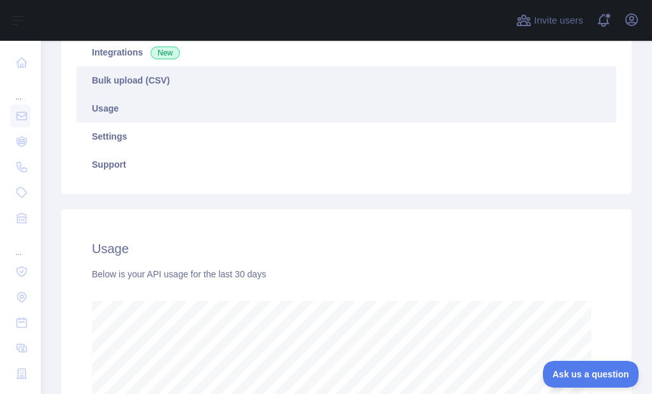
scroll to position [353, 601]
click at [149, 85] on link "Bulk upload (CSV)" at bounding box center [347, 80] width 540 height 28
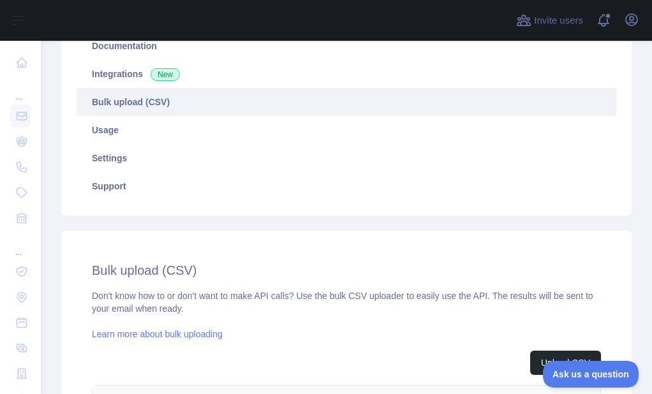
scroll to position [212, 0]
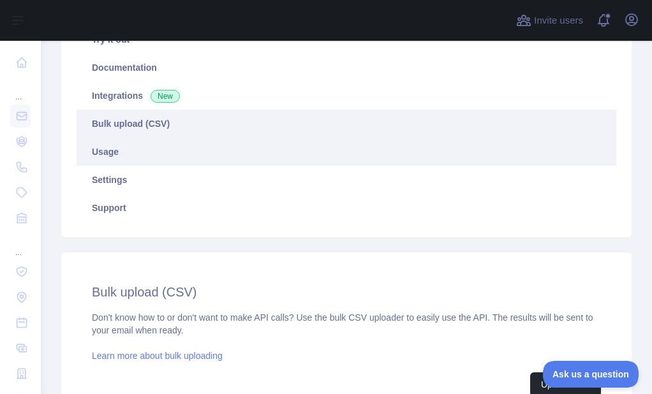
click at [150, 147] on link "Usage" at bounding box center [347, 152] width 540 height 28
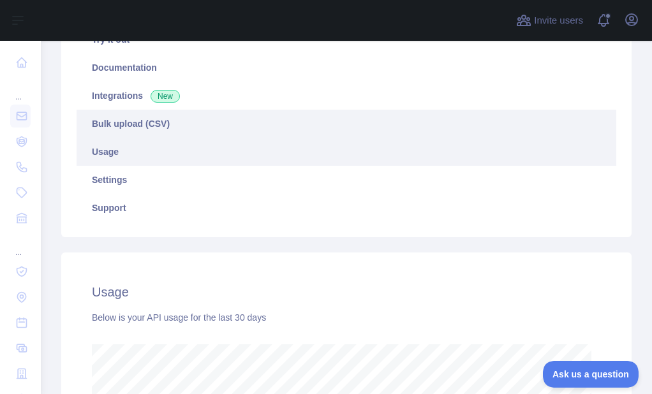
click at [161, 128] on link "Bulk upload (CSV)" at bounding box center [347, 124] width 540 height 28
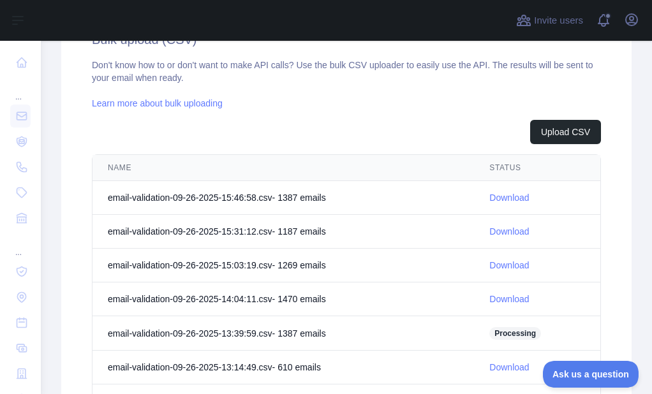
scroll to position [531, 0]
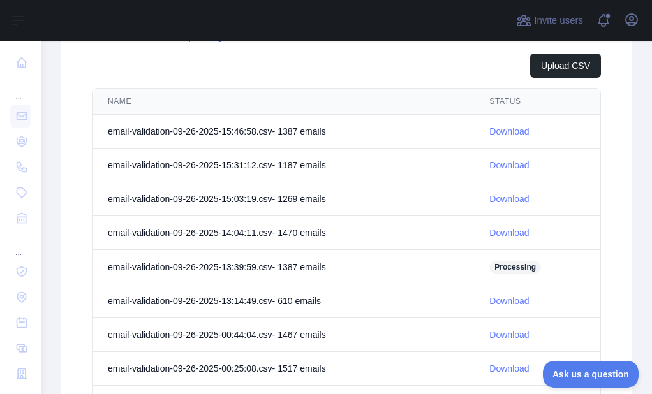
click at [492, 131] on link "Download" at bounding box center [509, 131] width 40 height 10
